Goal: Information Seeking & Learning: Learn about a topic

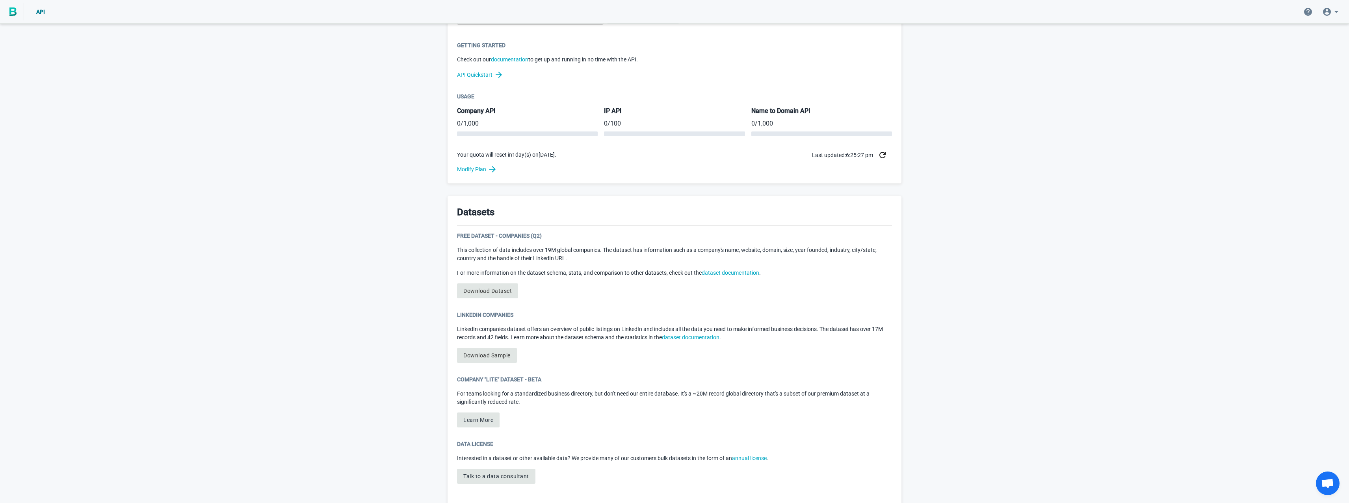
scroll to position [237, 0]
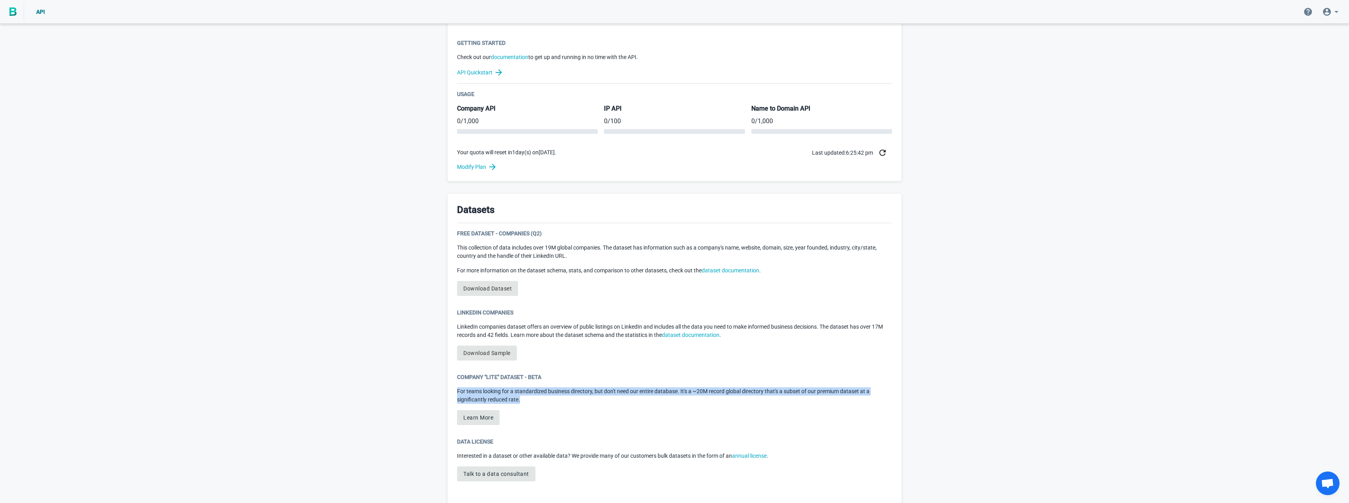
drag, startPoint x: 457, startPoint y: 391, endPoint x: 520, endPoint y: 400, distance: 64.0
click at [520, 400] on p "For teams looking for a standardized business directory, but don't need our ent…" at bounding box center [674, 396] width 435 height 17
copy p "For teams looking for a standardized business directory, but don't need our ent…"
click at [480, 418] on button "Learn More" at bounding box center [478, 417] width 43 height 15
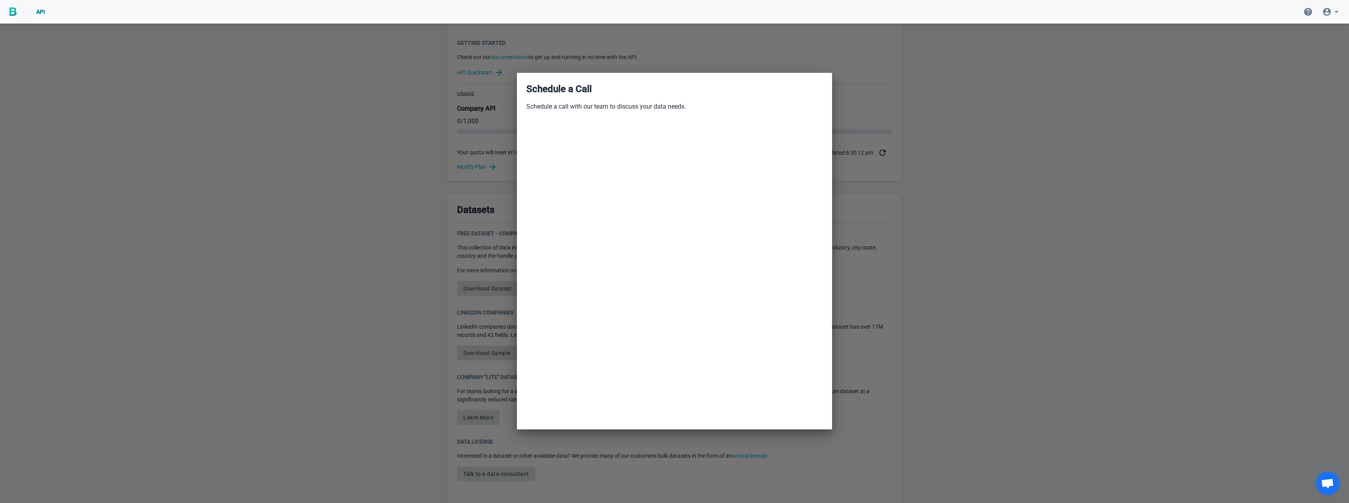
click at [386, 236] on div at bounding box center [674, 251] width 1349 height 503
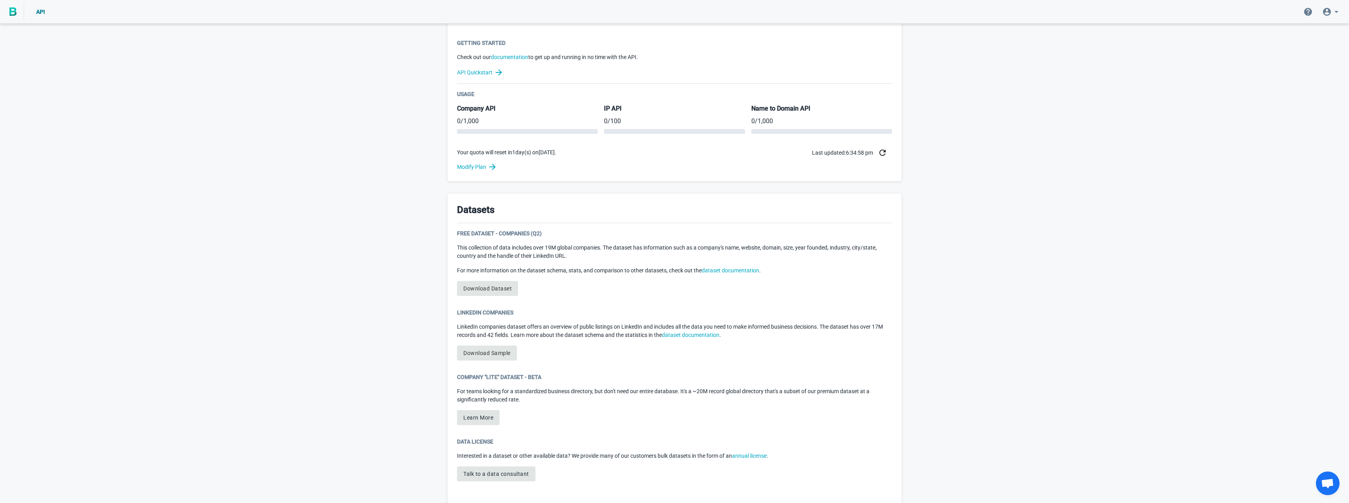
drag, startPoint x: 516, startPoint y: 393, endPoint x: 505, endPoint y: 393, distance: 11.4
click at [516, 393] on p "For teams looking for a standardized business directory, but don't need our ent…" at bounding box center [674, 396] width 435 height 17
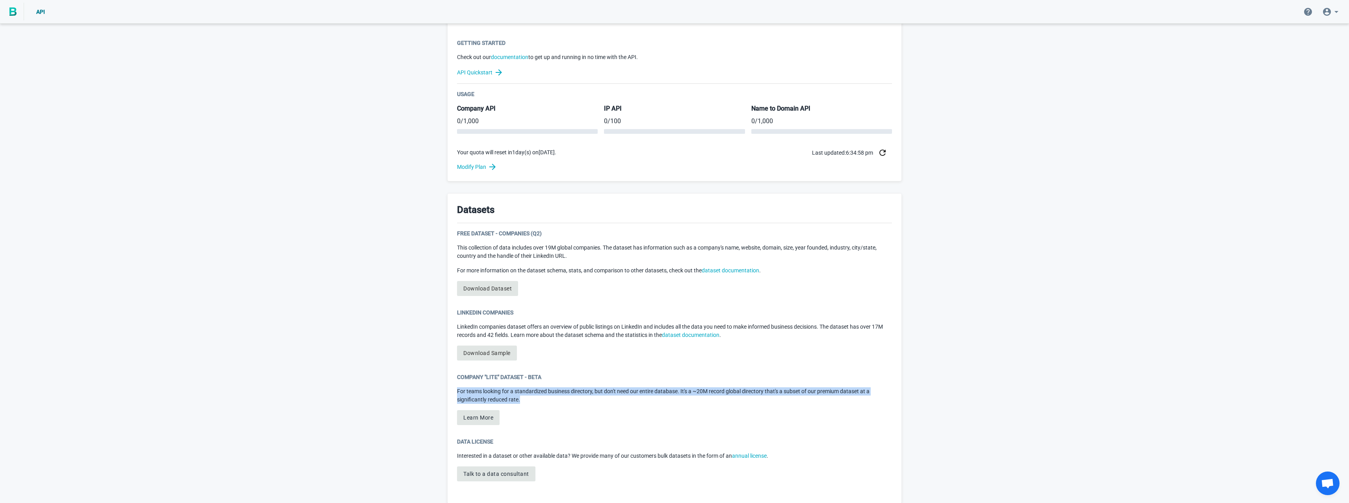
drag, startPoint x: 457, startPoint y: 390, endPoint x: 524, endPoint y: 401, distance: 67.5
click at [524, 401] on p "For teams looking for a standardized business directory, but don't need our ent…" at bounding box center [674, 396] width 435 height 17
copy p "For teams looking for a standardized business directory, but don't need our ent…"
